Goal: Check status: Check status

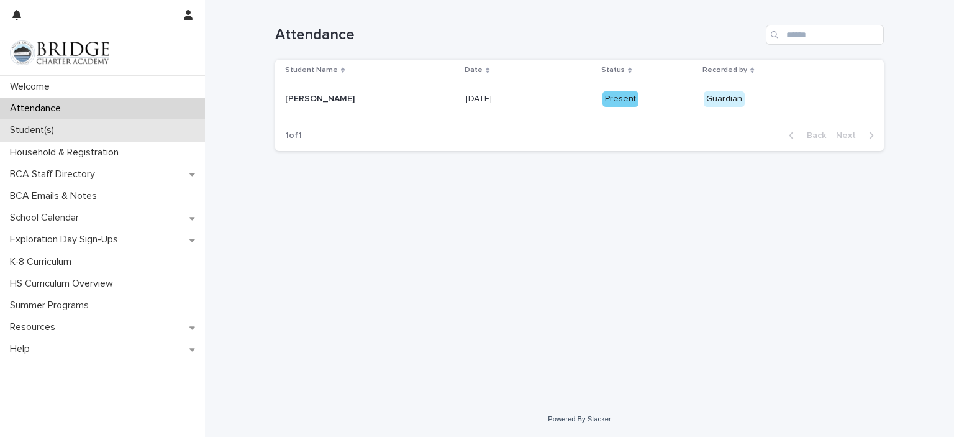
click at [129, 133] on div "Student(s)" at bounding box center [102, 130] width 205 height 22
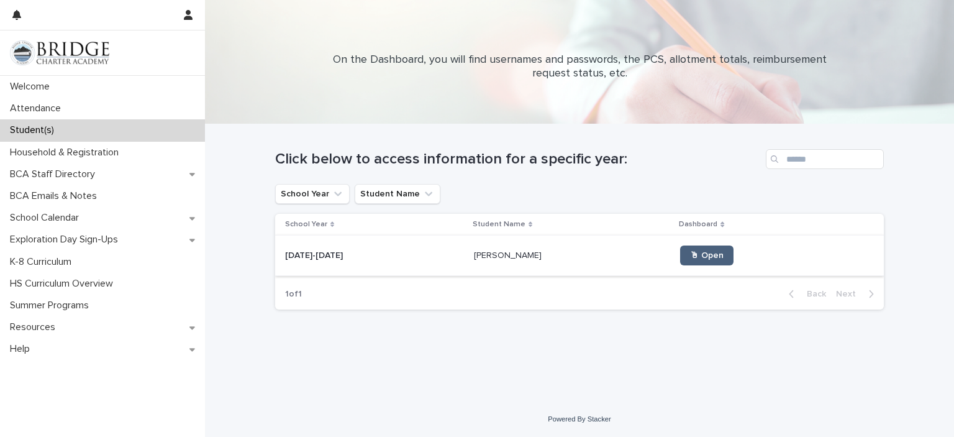
click at [707, 257] on span "🖱 Open" at bounding box center [707, 255] width 34 height 9
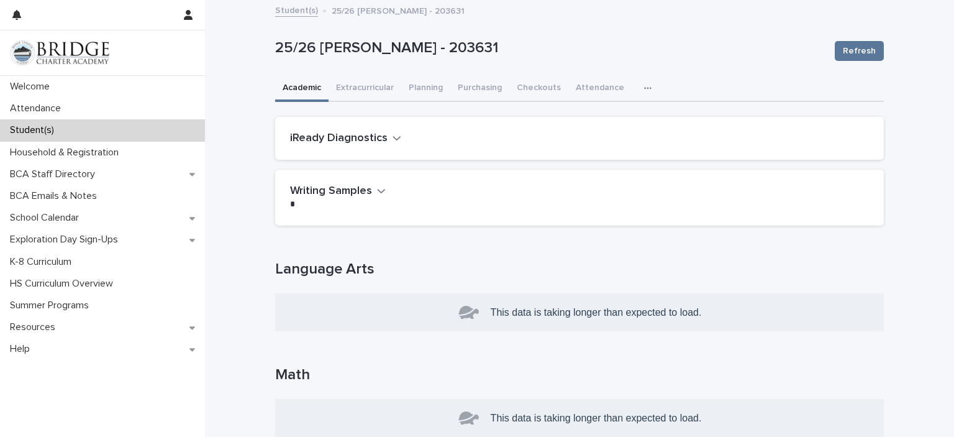
click at [644, 84] on icon "button" at bounding box center [647, 88] width 7 height 9
click at [584, 122] on span "General" at bounding box center [589, 120] width 32 height 9
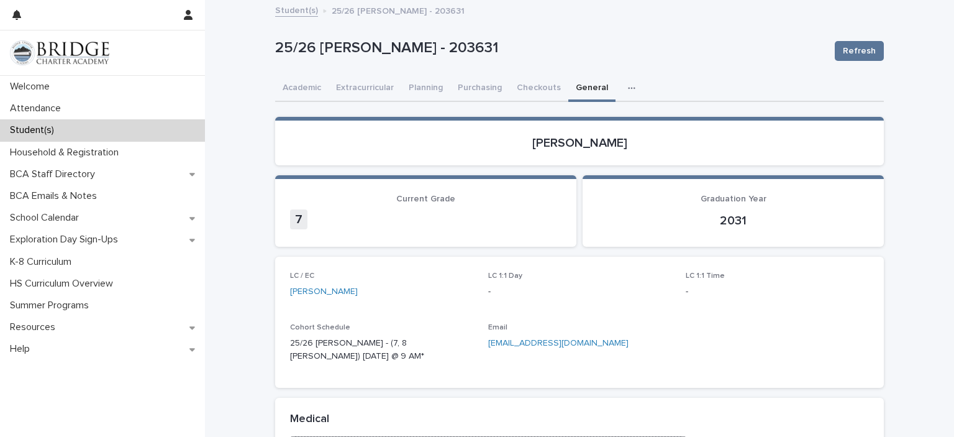
click at [628, 89] on icon "button" at bounding box center [631, 88] width 7 height 9
click at [285, 82] on button "Academic" at bounding box center [301, 89] width 53 height 26
